Goal: Task Accomplishment & Management: Manage account settings

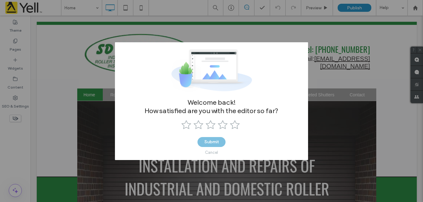
click at [214, 141] on div "Submit Cancel" at bounding box center [211, 147] width 28 height 21
click at [213, 151] on div "Cancel" at bounding box center [211, 152] width 13 height 5
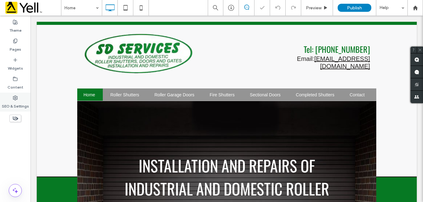
click at [10, 101] on label "SEO & Settings" at bounding box center [15, 105] width 27 height 9
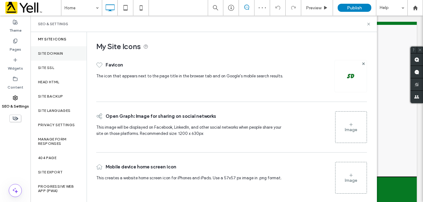
click at [57, 54] on label "Site Domain" at bounding box center [50, 53] width 25 height 4
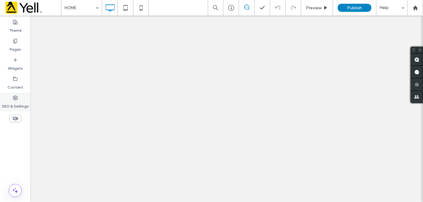
click at [16, 101] on label "SEO & Settings" at bounding box center [15, 105] width 27 height 9
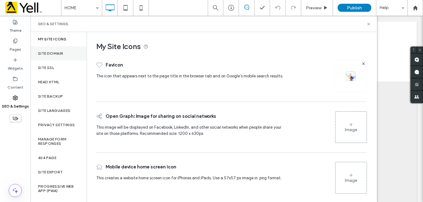
click at [53, 50] on div "Site Domain" at bounding box center [58, 53] width 56 height 14
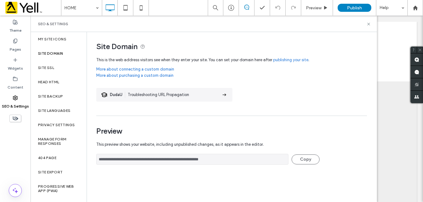
click at [52, 54] on label "Site Domain" at bounding box center [50, 53] width 25 height 4
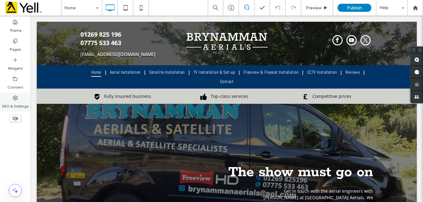
click at [17, 103] on label "SEO & Settings" at bounding box center [15, 105] width 27 height 9
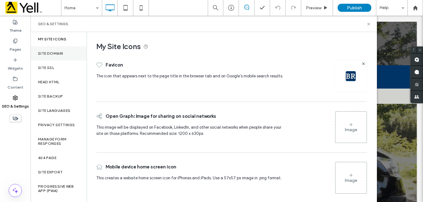
click at [43, 52] on label "Site Domain" at bounding box center [50, 53] width 25 height 4
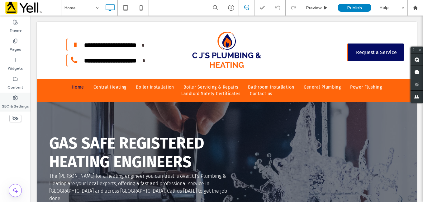
click at [19, 99] on div "SEO & Settings" at bounding box center [15, 102] width 30 height 19
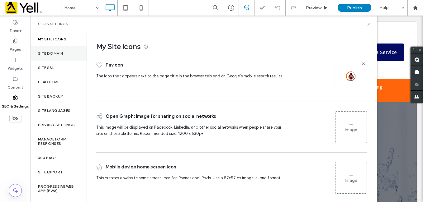
click at [48, 55] on label "Site Domain" at bounding box center [50, 53] width 25 height 4
